Goal: Information Seeking & Learning: Check status

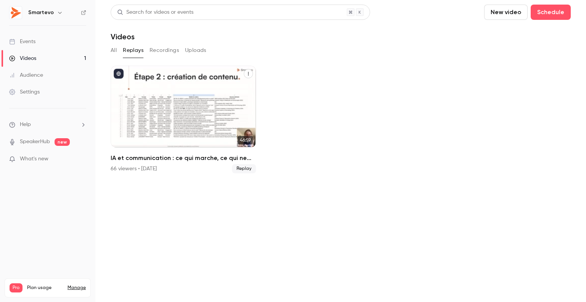
click at [179, 83] on div "IA et communication : ce qui marche, ce qui ne marche pas...du brief à la publi…" at bounding box center [183, 107] width 145 height 82
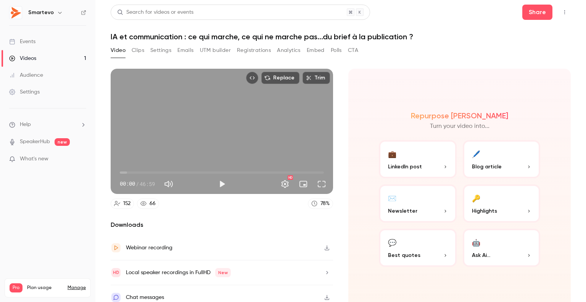
click at [250, 51] on button "Registrations" at bounding box center [254, 50] width 34 height 12
